Goal: Information Seeking & Learning: Understand process/instructions

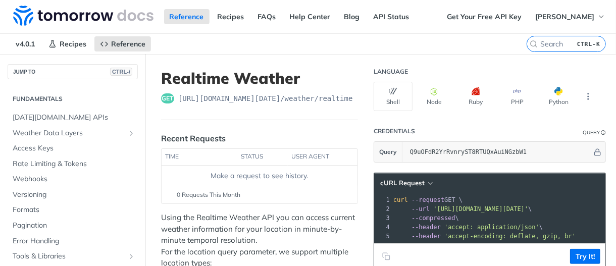
scroll to position [177, 0]
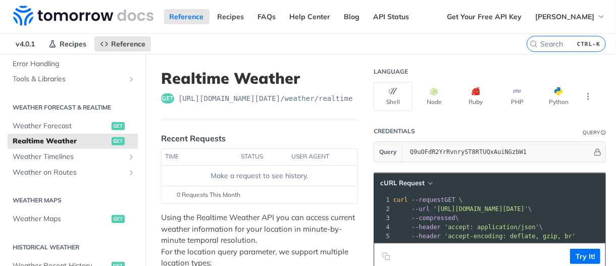
click at [331, 110] on header "Realtime Weather get https://api.tomorrow.io/v4 /weather/realtime" at bounding box center [259, 94] width 197 height 51
click at [431, 92] on icon "button" at bounding box center [435, 91] width 8 height 8
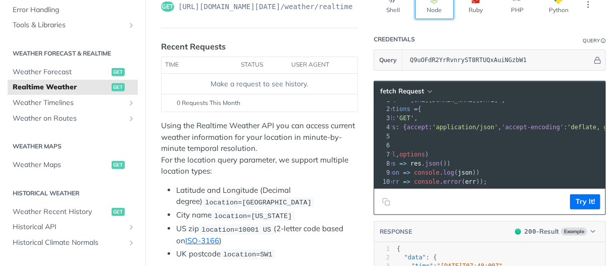
scroll to position [0, 0]
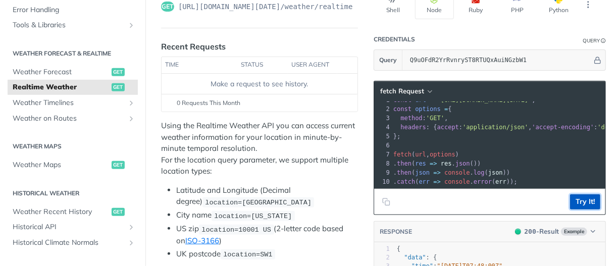
click at [588, 197] on button "Try It!" at bounding box center [585, 202] width 30 height 15
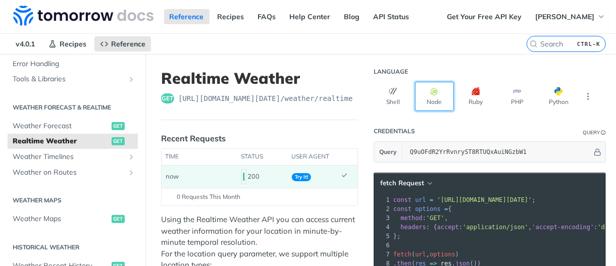
click at [433, 92] on button "Node" at bounding box center [434, 96] width 39 height 29
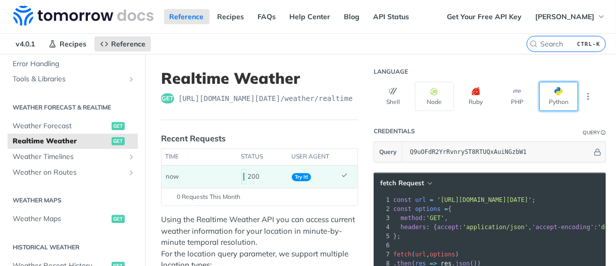
click at [563, 92] on span "button" at bounding box center [563, 91] width 0 height 8
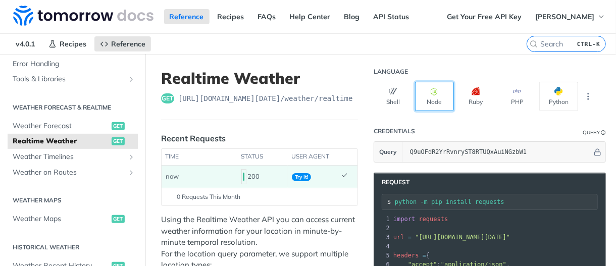
click at [417, 100] on button "Node" at bounding box center [434, 96] width 39 height 29
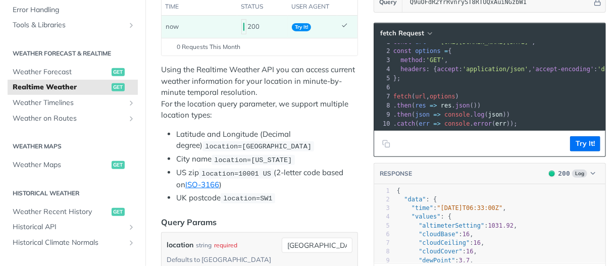
click at [520, 110] on pre ". then ( json => console . log ( json ))" at bounding box center [585, 114] width 387 height 9
click at [382, 140] on icon "Copy to clipboard" at bounding box center [386, 144] width 8 height 8
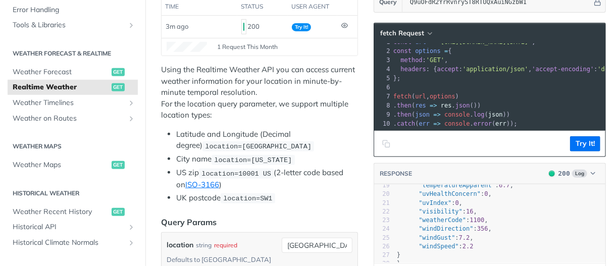
scroll to position [167, 0]
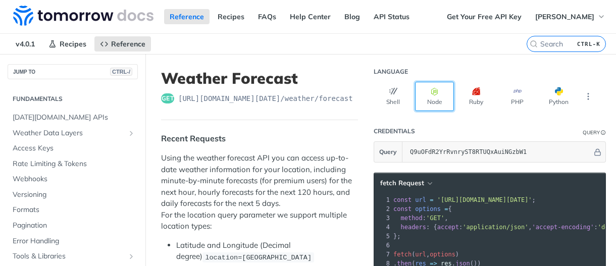
click at [433, 95] on button "Node" at bounding box center [434, 96] width 39 height 29
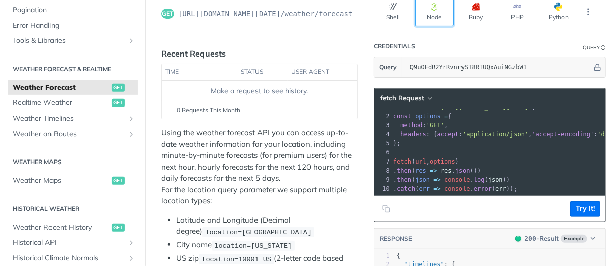
scroll to position [86, 0]
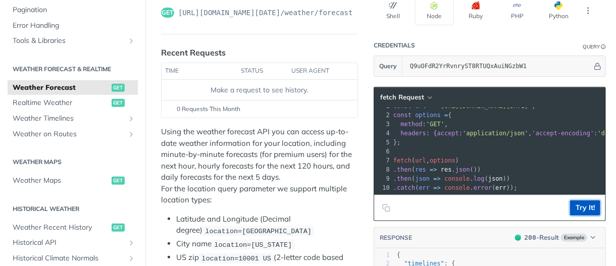
click at [582, 208] on button "Try It!" at bounding box center [585, 208] width 30 height 15
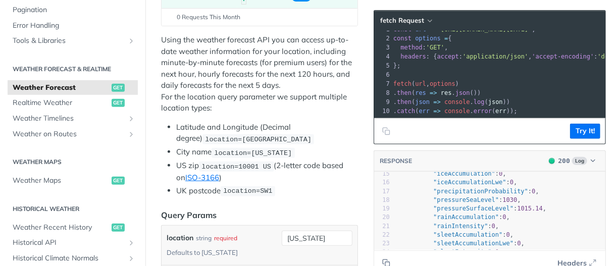
scroll to position [0, 0]
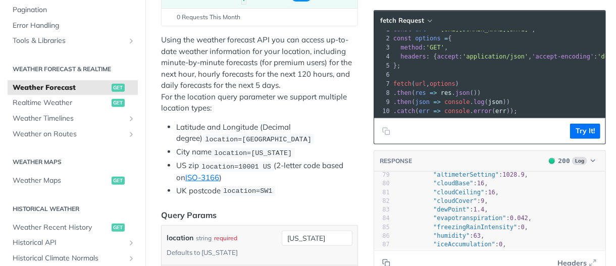
click at [399, 89] on span "then" at bounding box center [404, 92] width 15 height 7
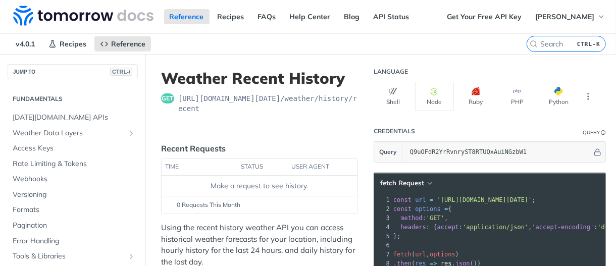
scroll to position [301, 0]
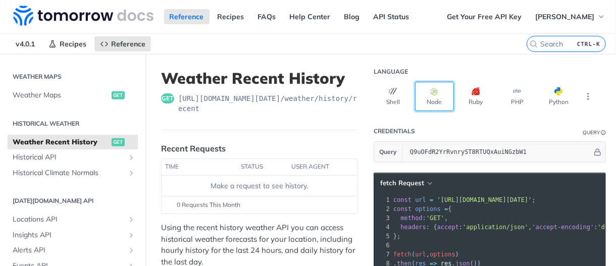
click at [433, 95] on button "Node" at bounding box center [434, 96] width 39 height 29
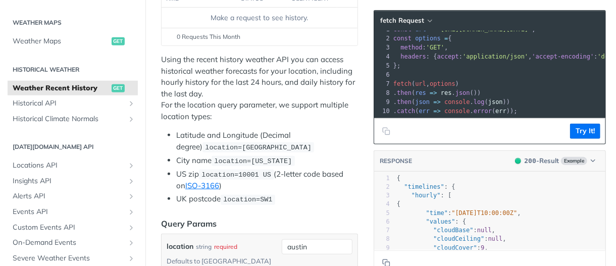
scroll to position [169, 0]
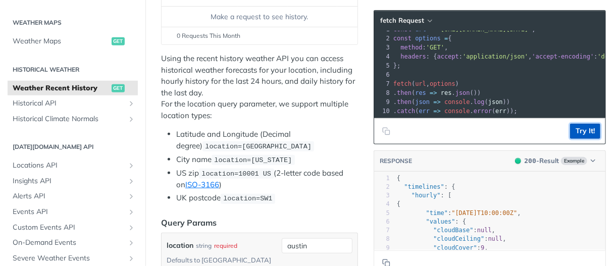
click at [574, 129] on button "Try It!" at bounding box center [585, 131] width 30 height 15
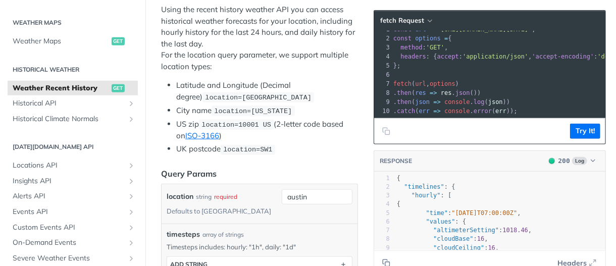
scroll to position [0, 0]
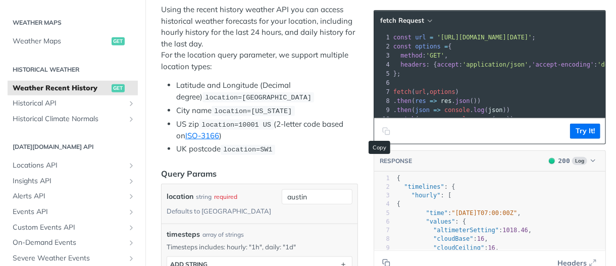
click at [386, 130] on icon "Copy to clipboard" at bounding box center [388, 132] width 5 height 5
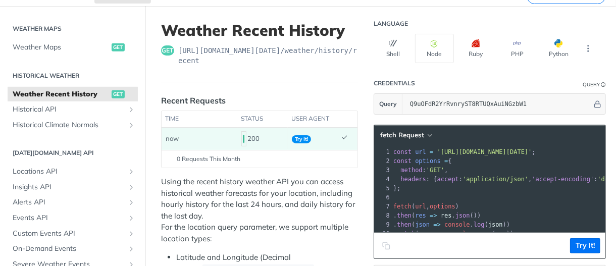
scroll to position [17, 0]
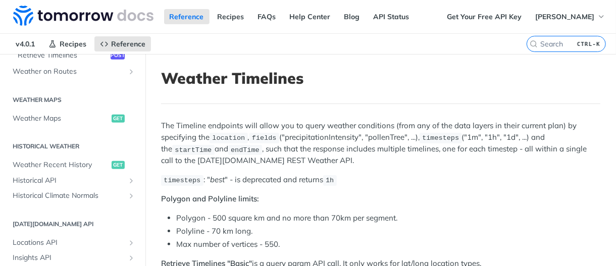
scroll to position [296, 0]
click at [36, 178] on span "Historical API" at bounding box center [69, 180] width 112 height 10
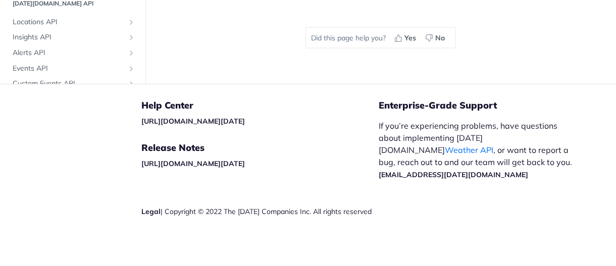
scroll to position [675, 0]
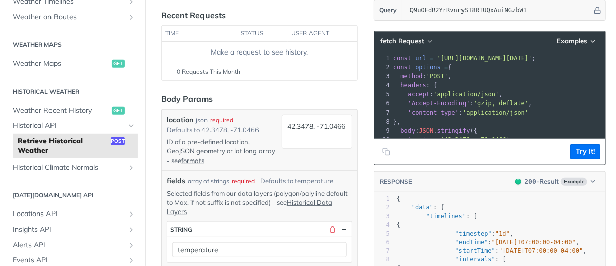
scroll to position [147, 0]
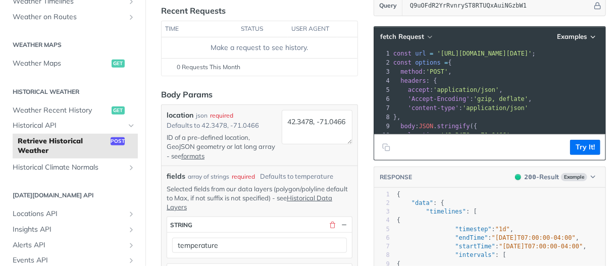
drag, startPoint x: 331, startPoint y: 137, endPoint x: 481, endPoint y: 177, distance: 154.7
click at [481, 177] on header "RESPONSE 200 - Result Example" at bounding box center [489, 177] width 231 height 21
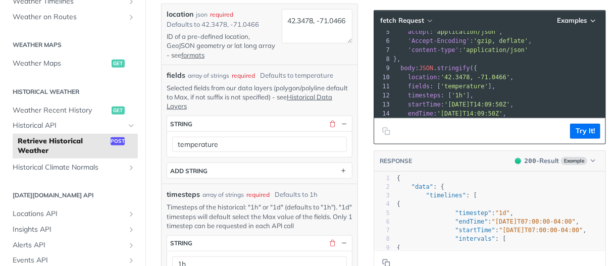
scroll to position [41, 0]
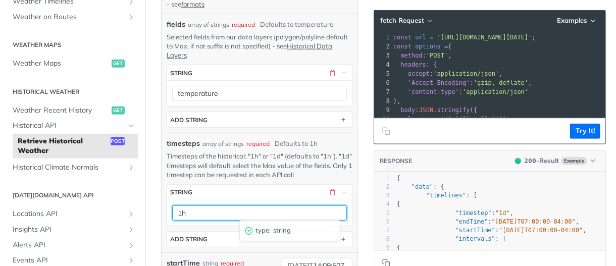
click at [187, 215] on input "1h" at bounding box center [259, 213] width 175 height 15
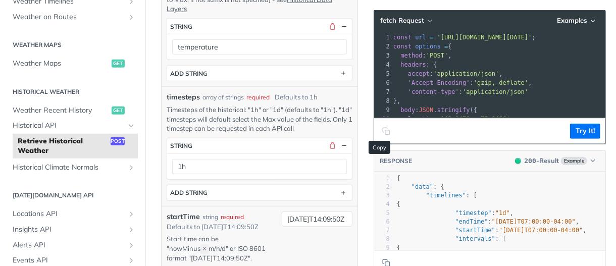
click at [383, 128] on icon "Copy to clipboard" at bounding box center [385, 130] width 5 height 5
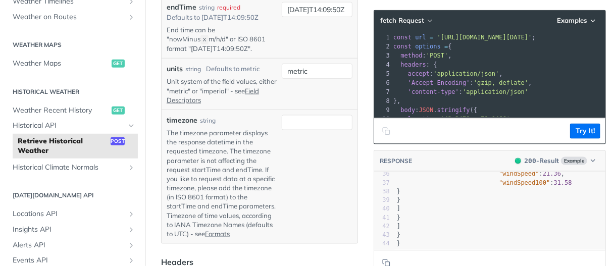
scroll to position [602, 0]
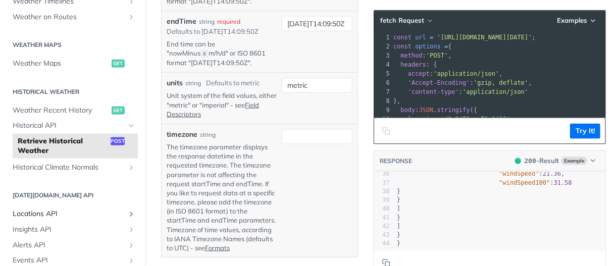
click at [78, 213] on span "Locations API" at bounding box center [69, 214] width 112 height 10
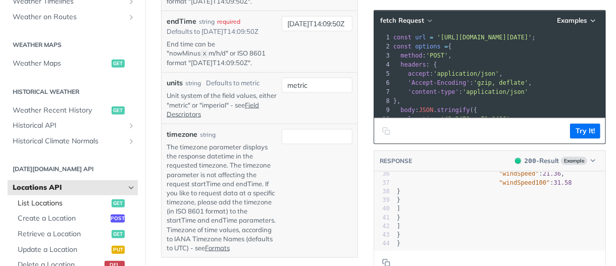
click at [71, 207] on span "List Locations" at bounding box center [63, 204] width 91 height 10
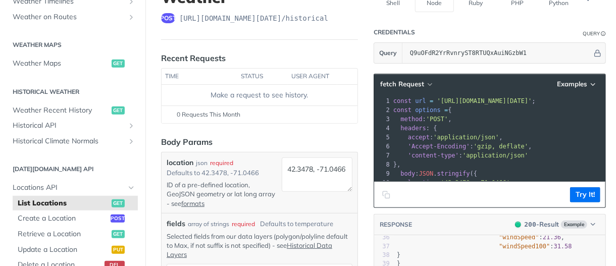
scroll to position [99, 0]
drag, startPoint x: 297, startPoint y: 156, endPoint x: 113, endPoint y: 201, distance: 189.3
click at [113, 201] on span "get" at bounding box center [118, 204] width 13 height 8
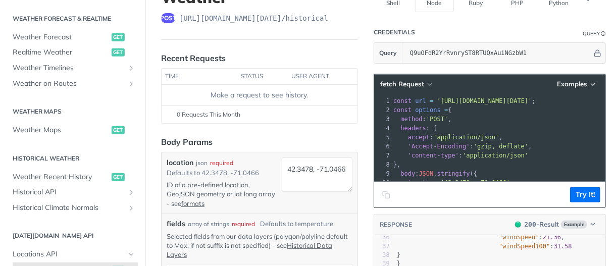
scroll to position [211, 0]
